Goal: Find specific page/section: Find specific page/section

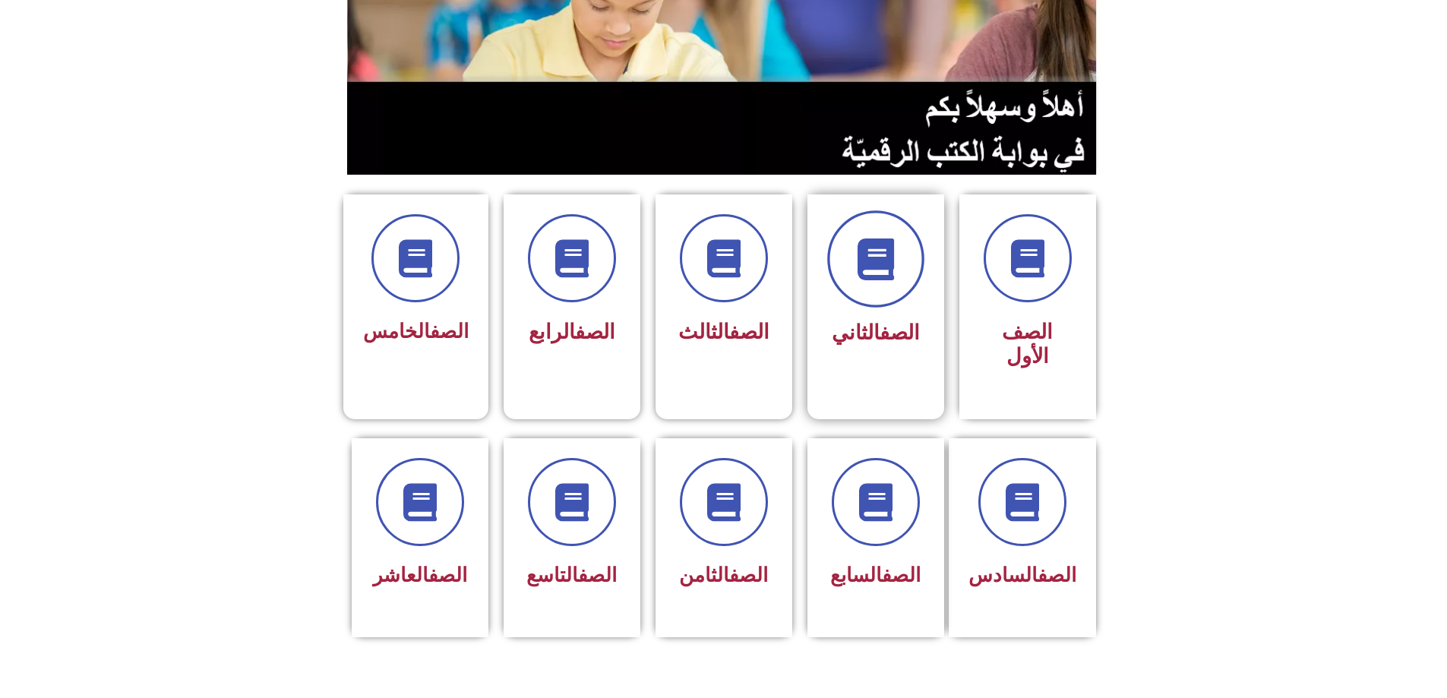
scroll to position [228, 0]
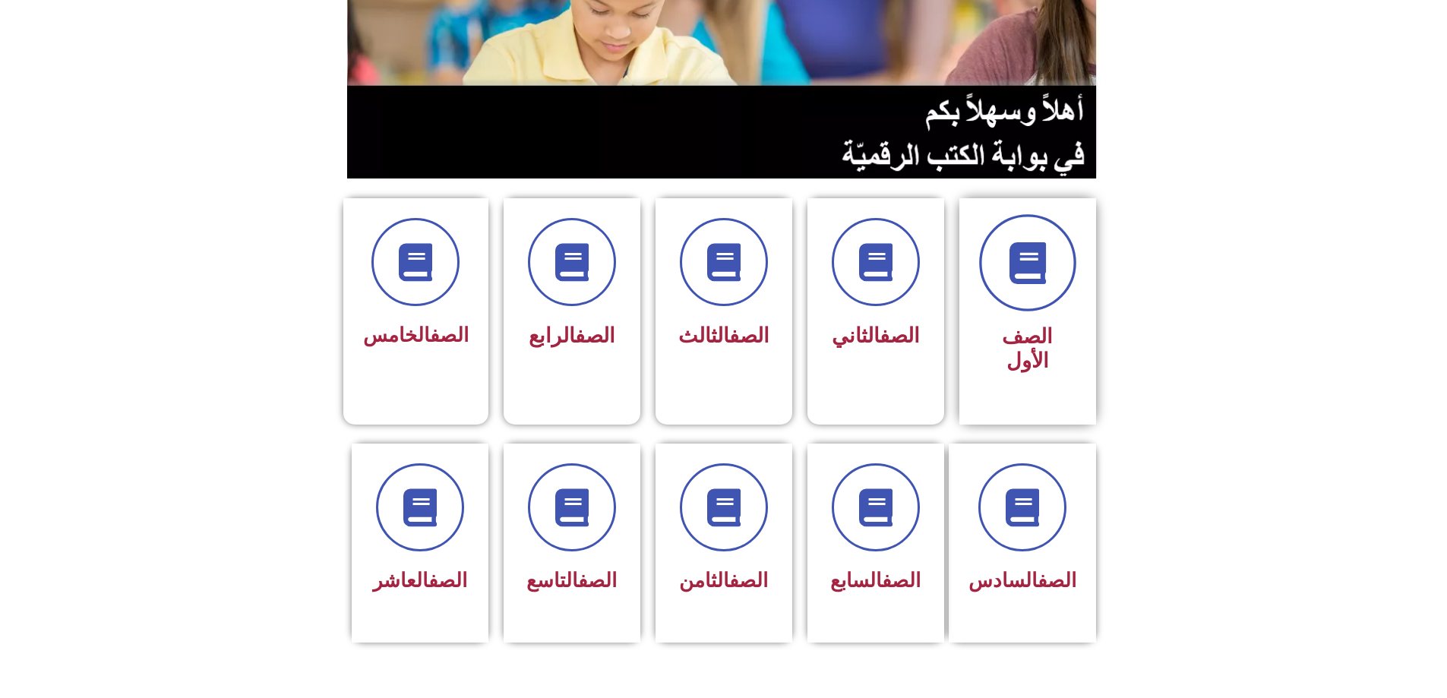
click at [1023, 242] on icon at bounding box center [1028, 263] width 42 height 42
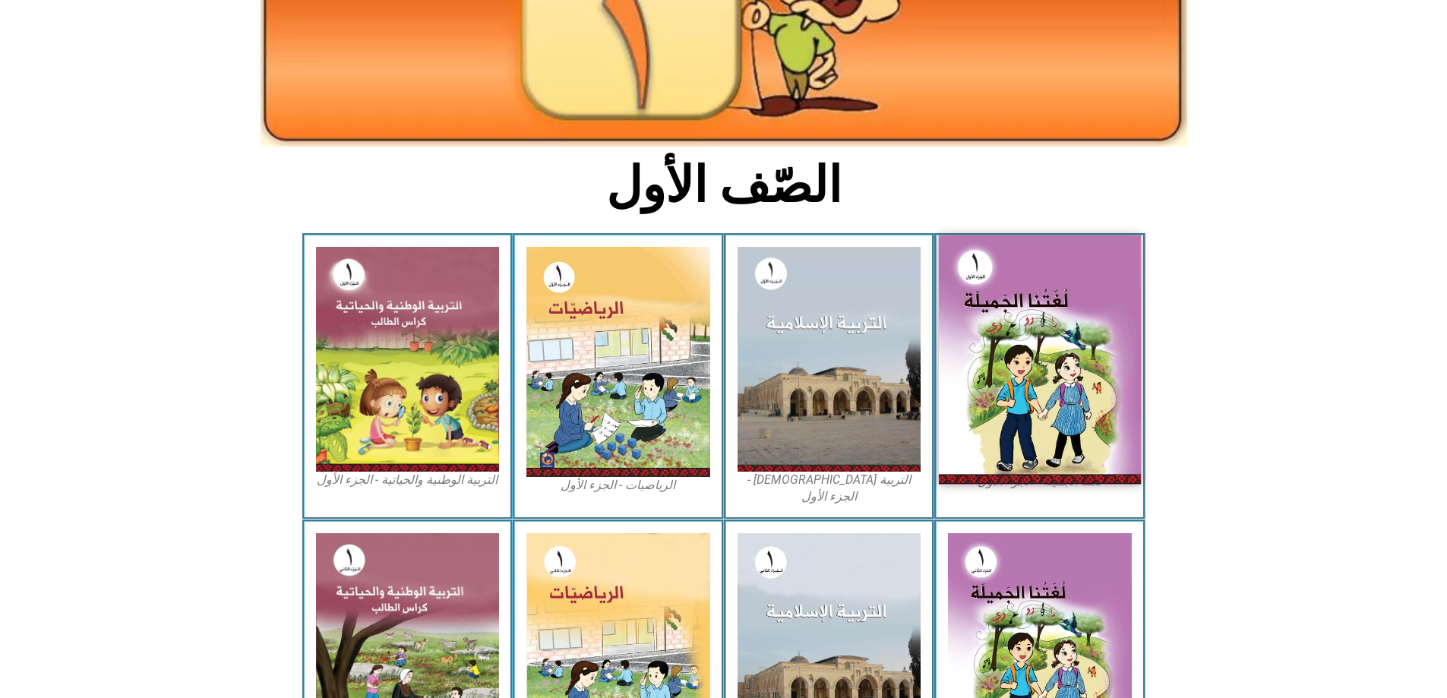
scroll to position [212, 0]
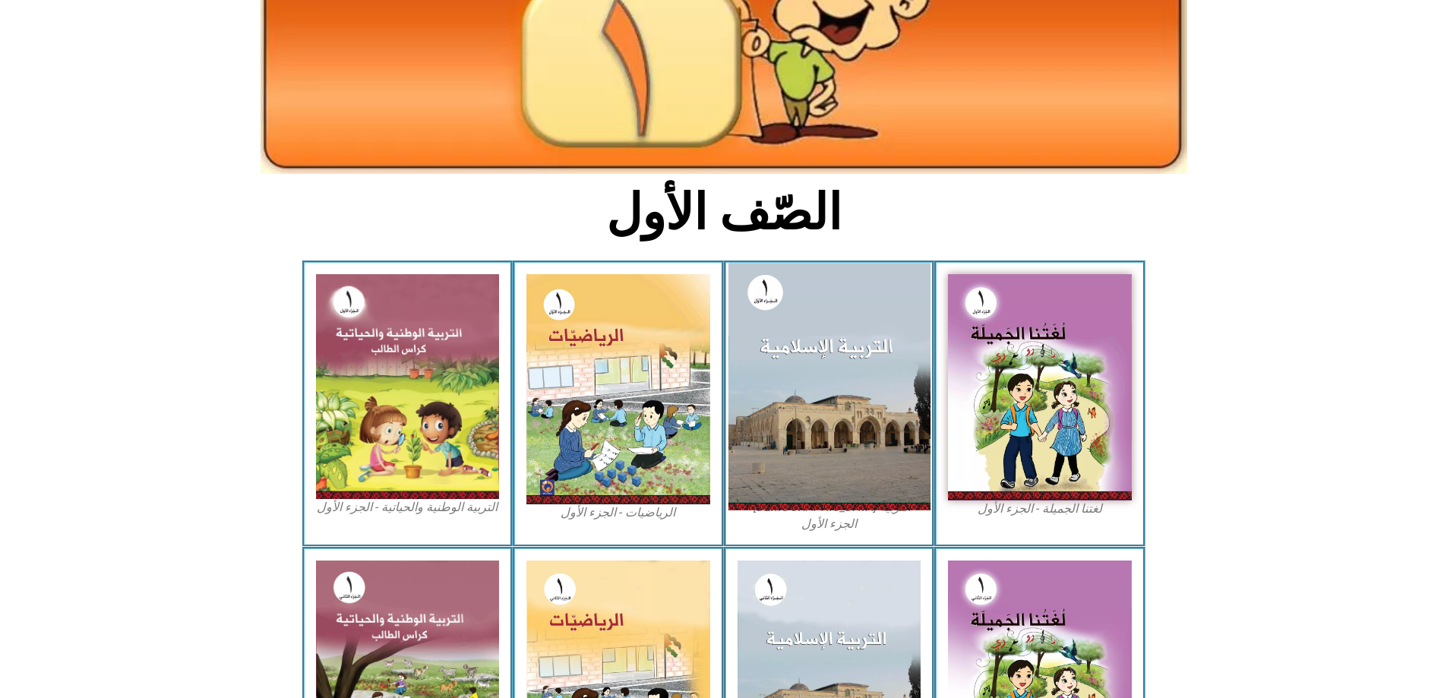
click at [804, 367] on img at bounding box center [829, 386] width 202 height 247
click at [804, 368] on img at bounding box center [829, 386] width 202 height 247
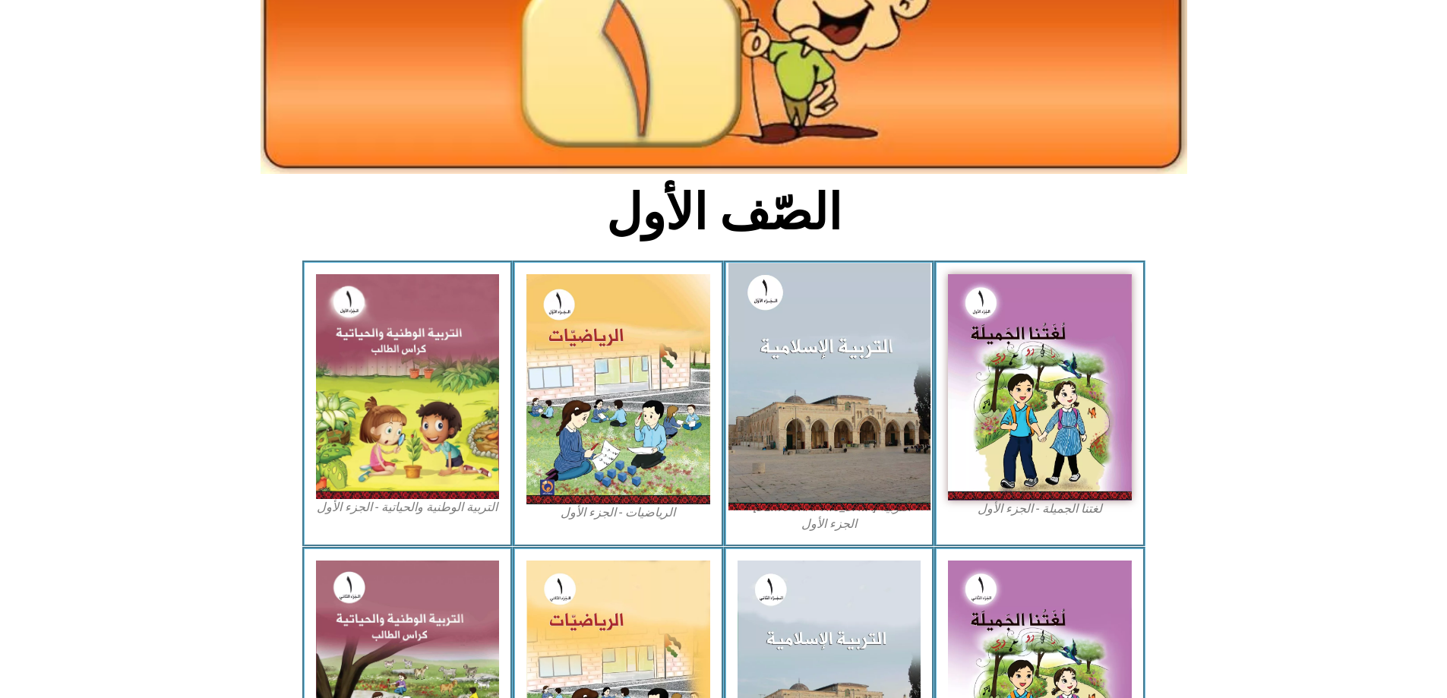
click at [804, 368] on img at bounding box center [829, 386] width 202 height 247
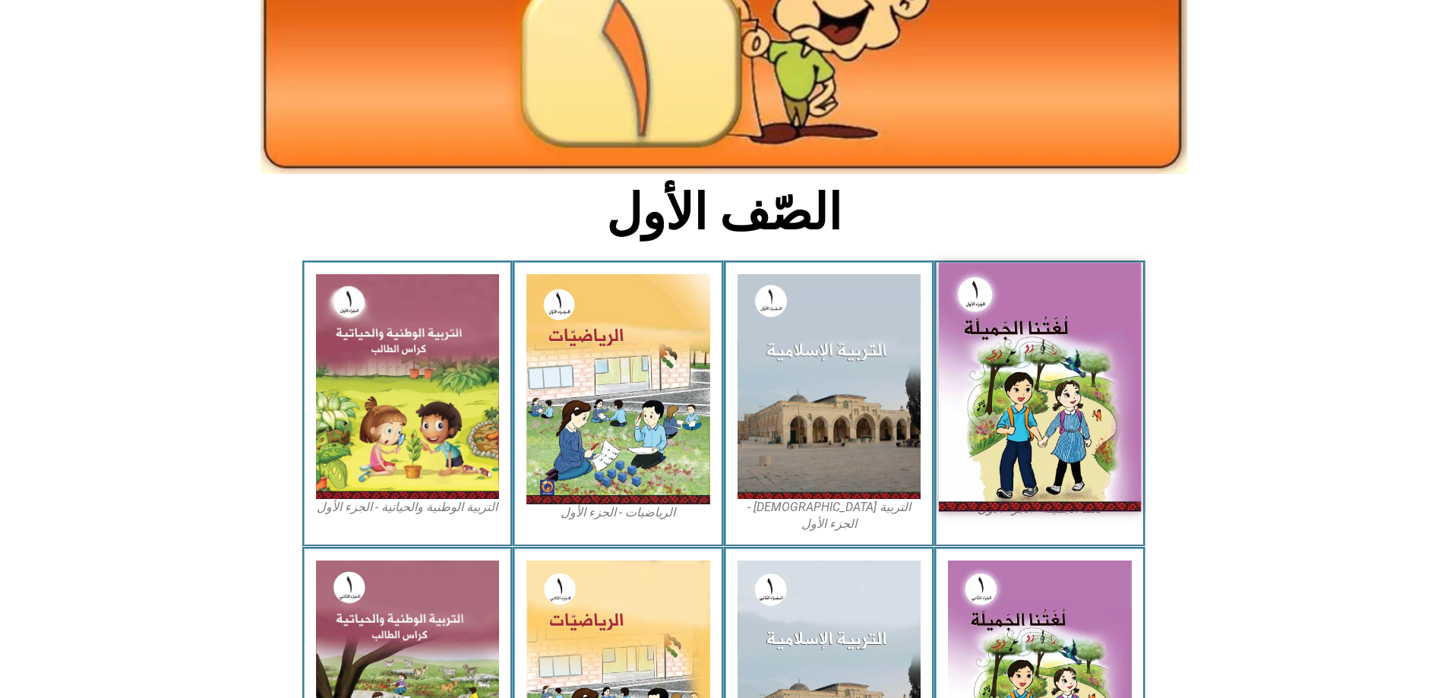
click at [966, 362] on img at bounding box center [1040, 387] width 202 height 249
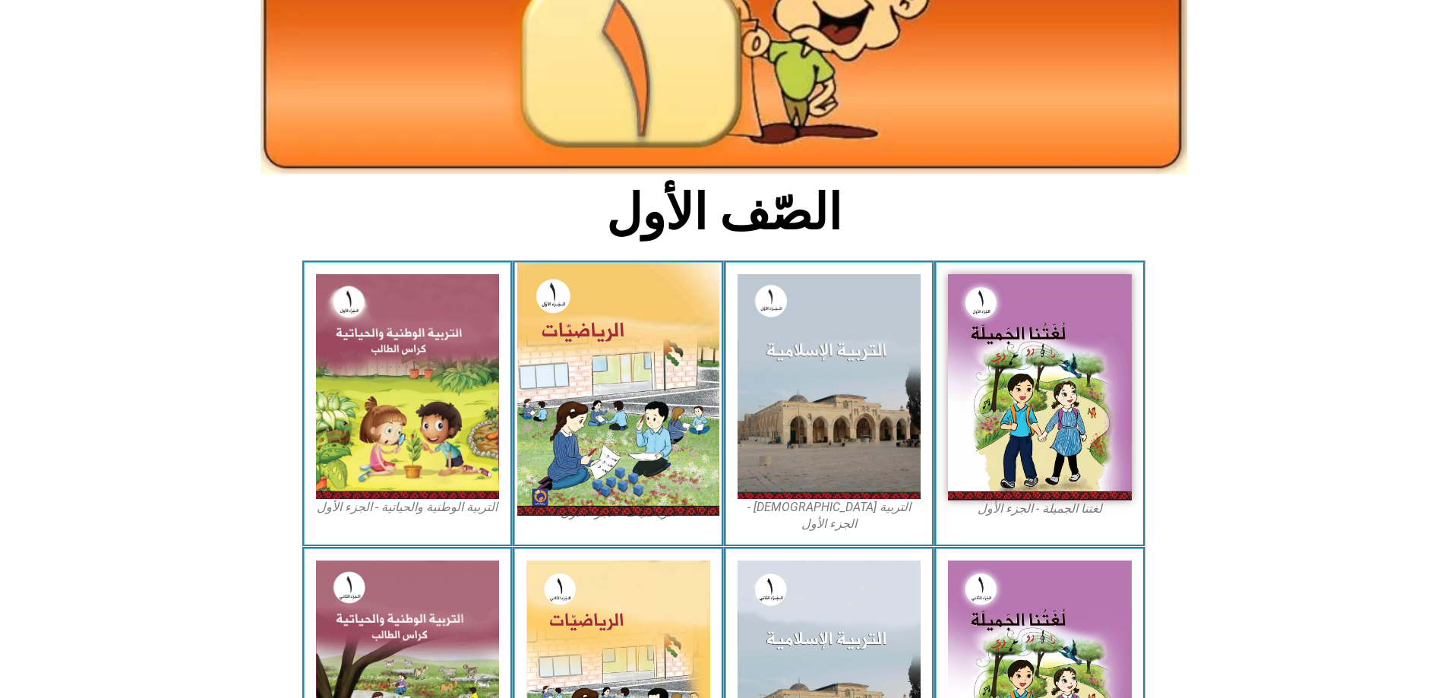
click at [607, 394] on img at bounding box center [618, 389] width 202 height 253
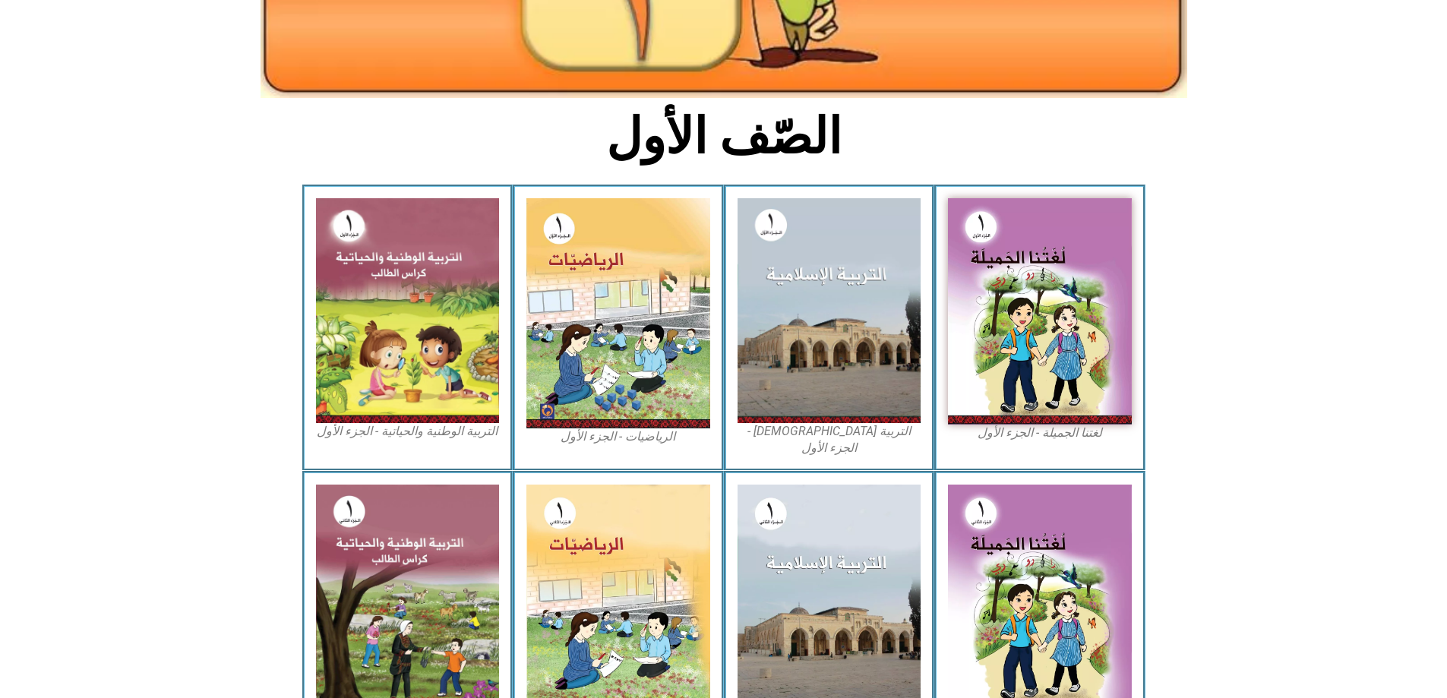
click at [875, 423] on figcaption "التربية الإسلامية - الجزء الأول" at bounding box center [830, 440] width 184 height 34
click at [875, 423] on figcaption "التربية [DEMOGRAPHIC_DATA] - الجزء الأول" at bounding box center [830, 440] width 184 height 34
click at [821, 423] on figcaption "التربية [DEMOGRAPHIC_DATA] - الجزء الأول" at bounding box center [830, 440] width 184 height 34
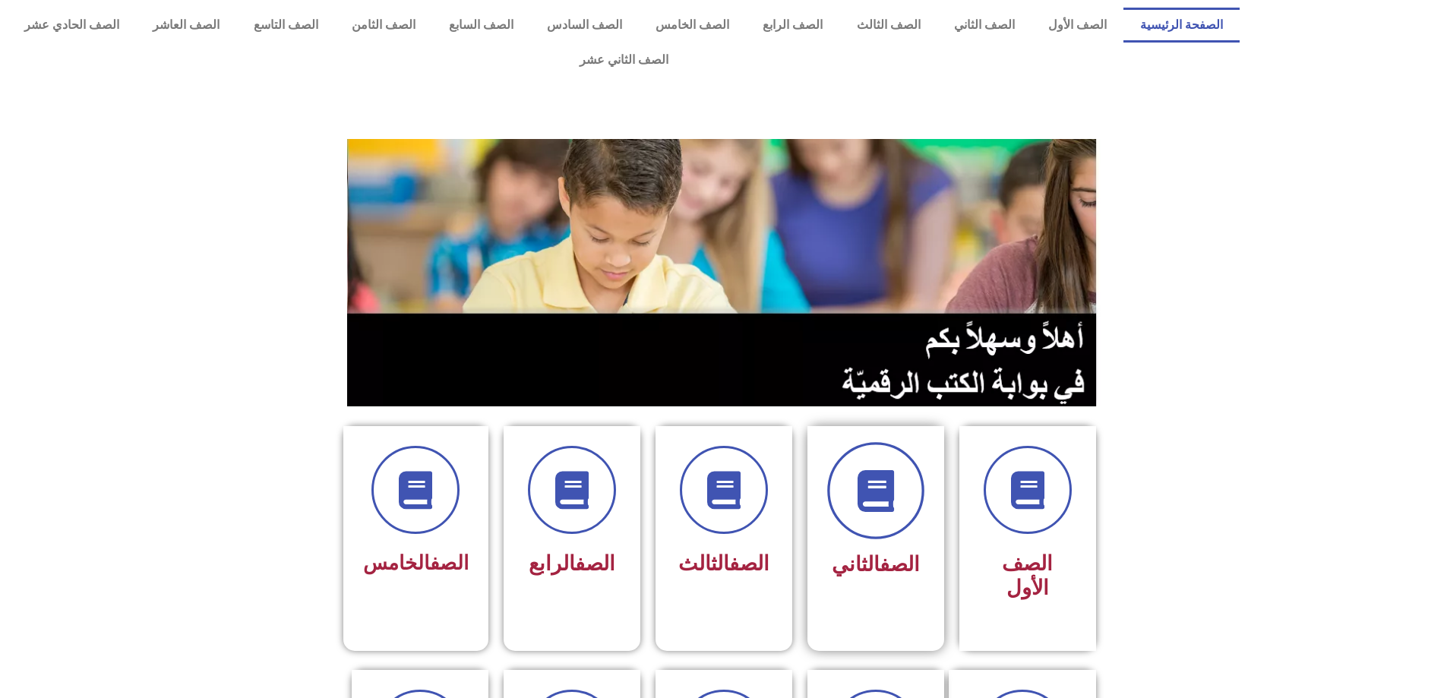
click at [860, 471] on icon at bounding box center [876, 491] width 42 height 42
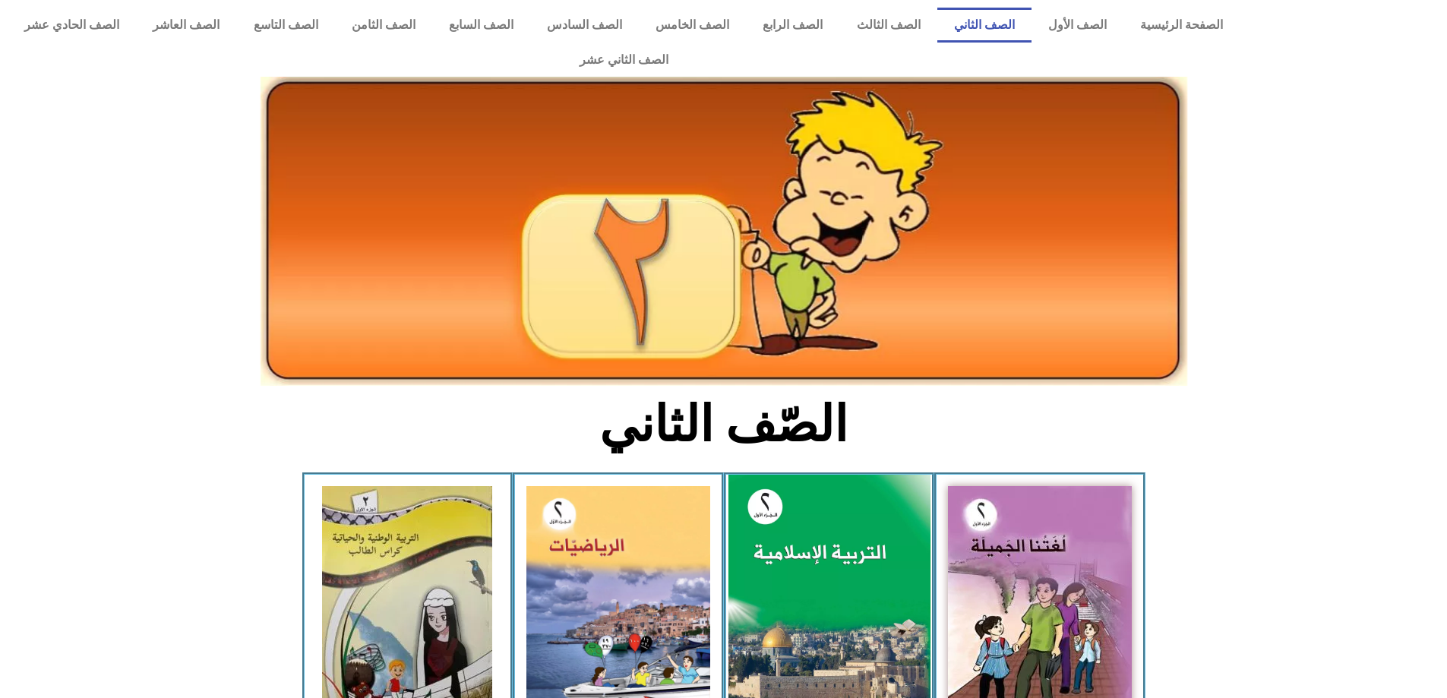
click at [860, 475] on img at bounding box center [829, 600] width 202 height 251
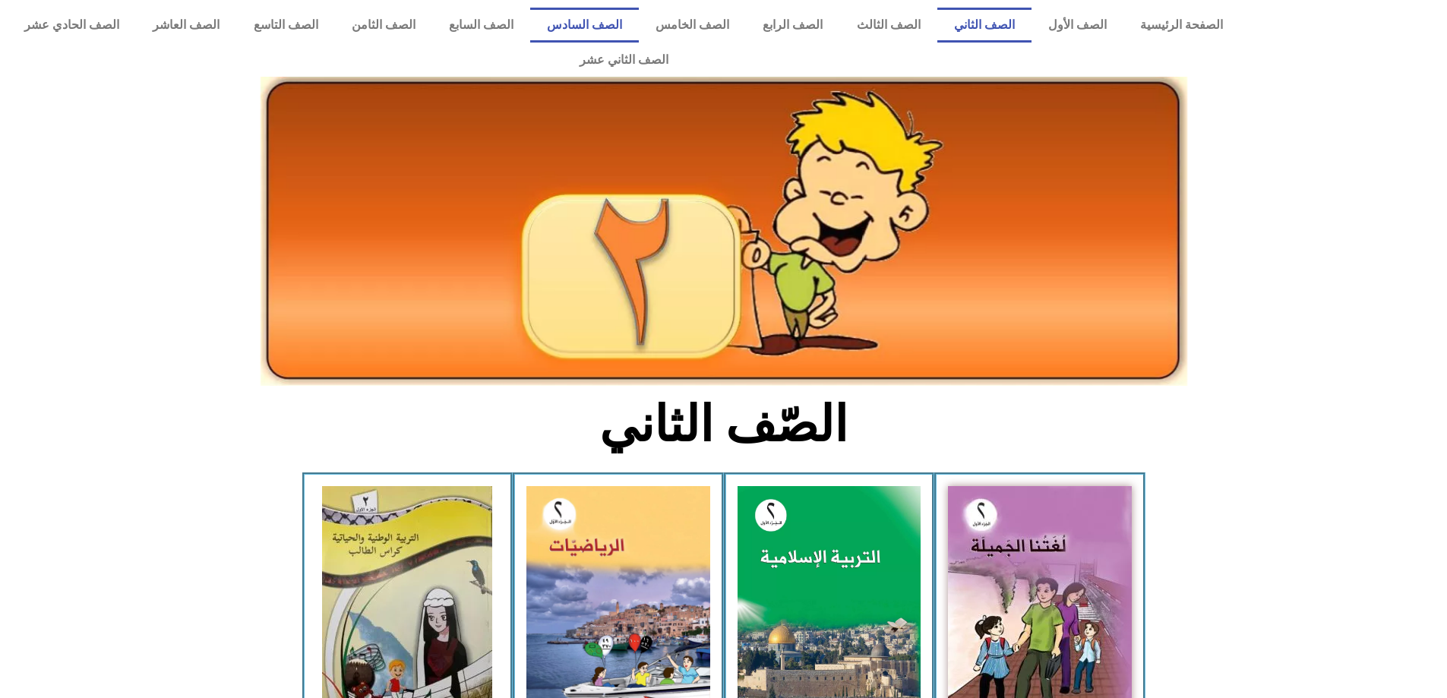
click at [639, 22] on link "الصف السادس" at bounding box center [584, 25] width 109 height 35
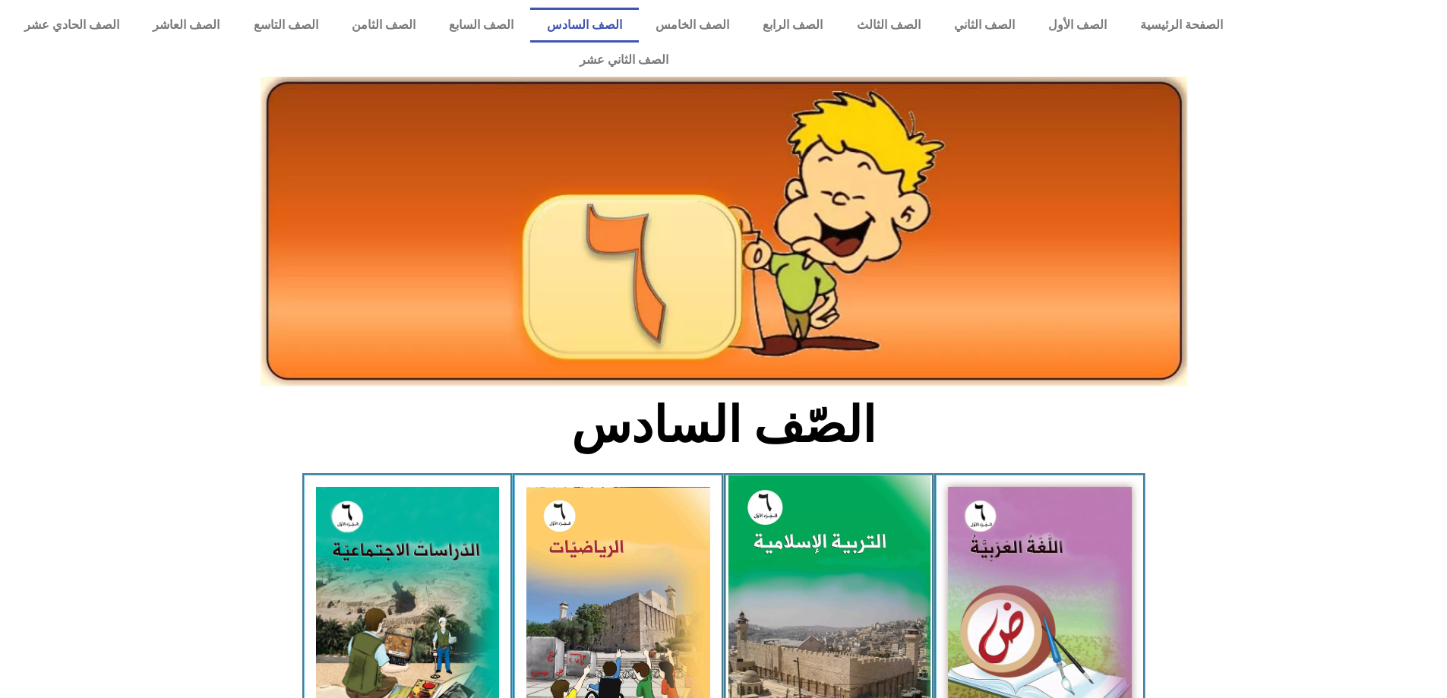
click at [845, 577] on img at bounding box center [829, 601] width 202 height 251
